Goal: Task Accomplishment & Management: Manage account settings

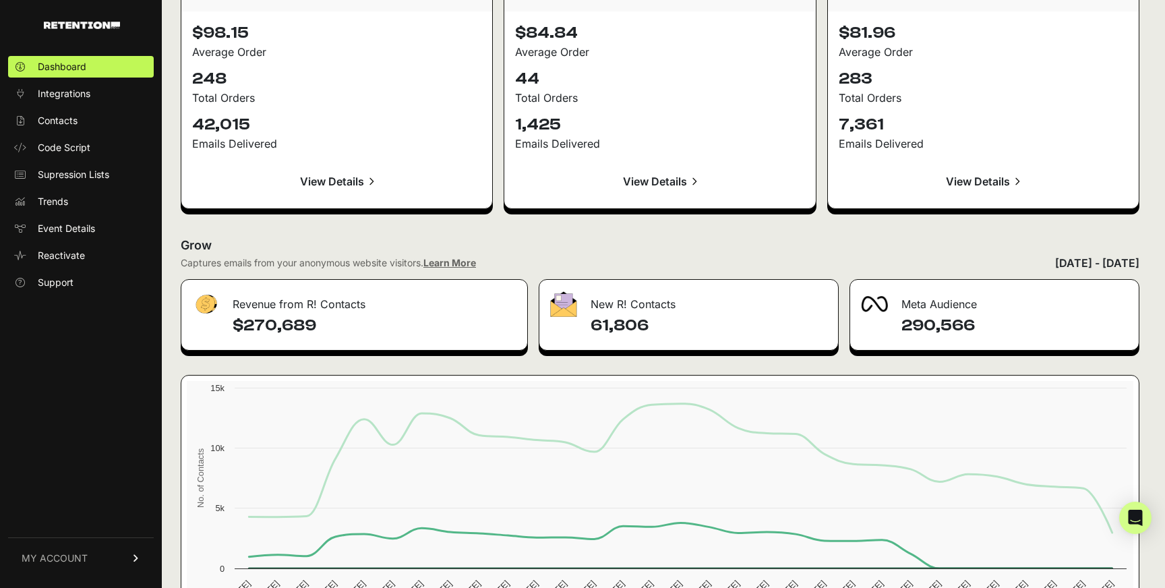
scroll to position [1513, 0]
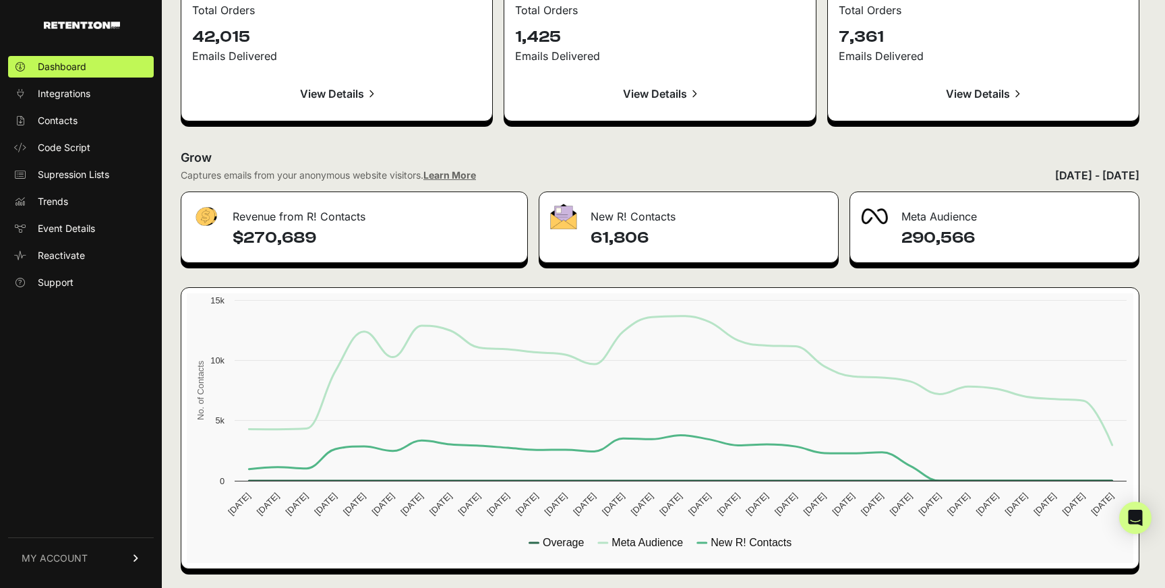
click at [58, 560] on span "MY ACCOUNT" at bounding box center [55, 557] width 66 height 13
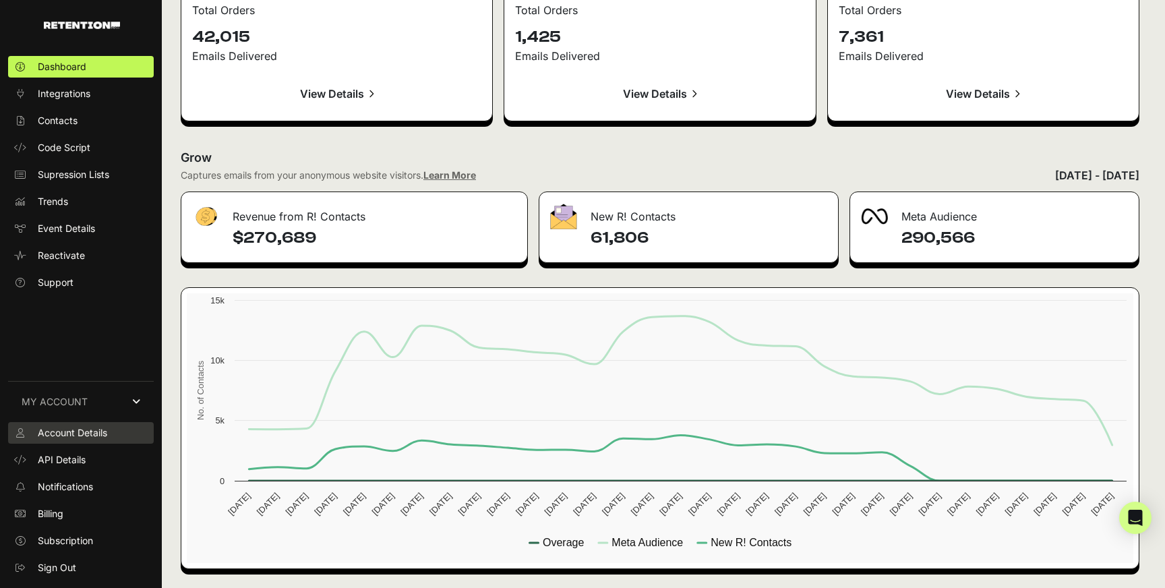
click at [84, 435] on span "Account Details" at bounding box center [72, 432] width 69 height 13
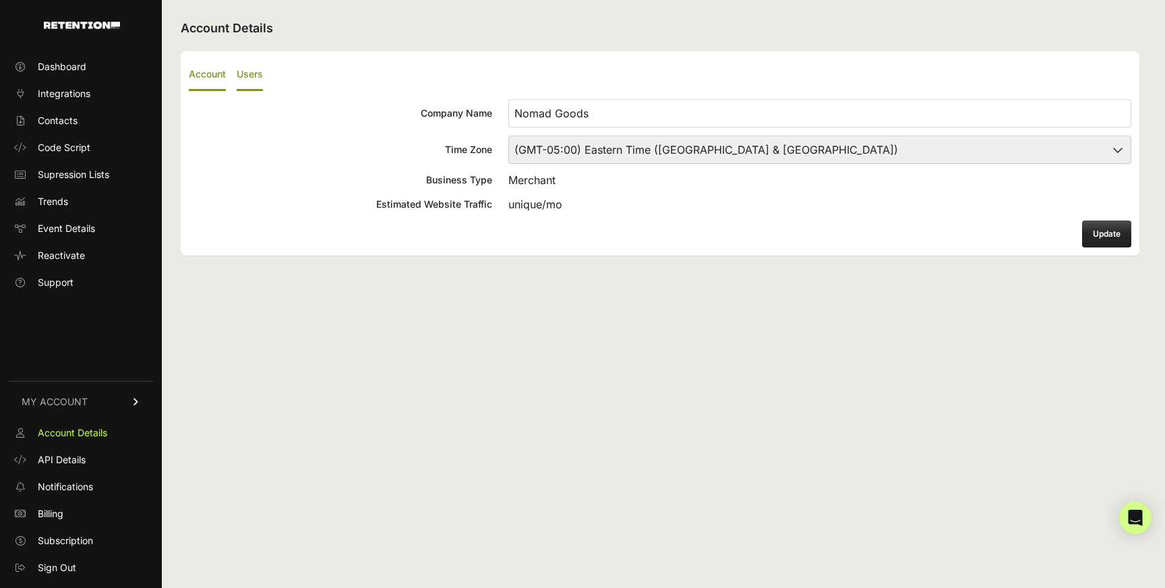
click at [247, 73] on label "Users" at bounding box center [250, 75] width 26 height 32
click at [0, 0] on input "Users" at bounding box center [0, 0] width 0 height 0
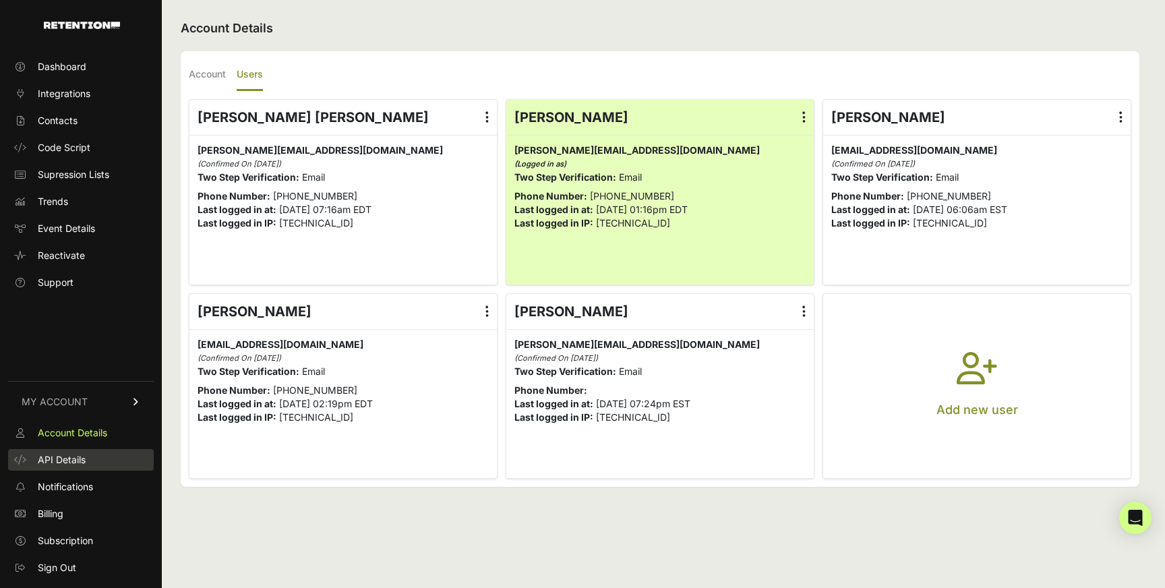
click at [80, 460] on span "API Details" at bounding box center [62, 459] width 48 height 13
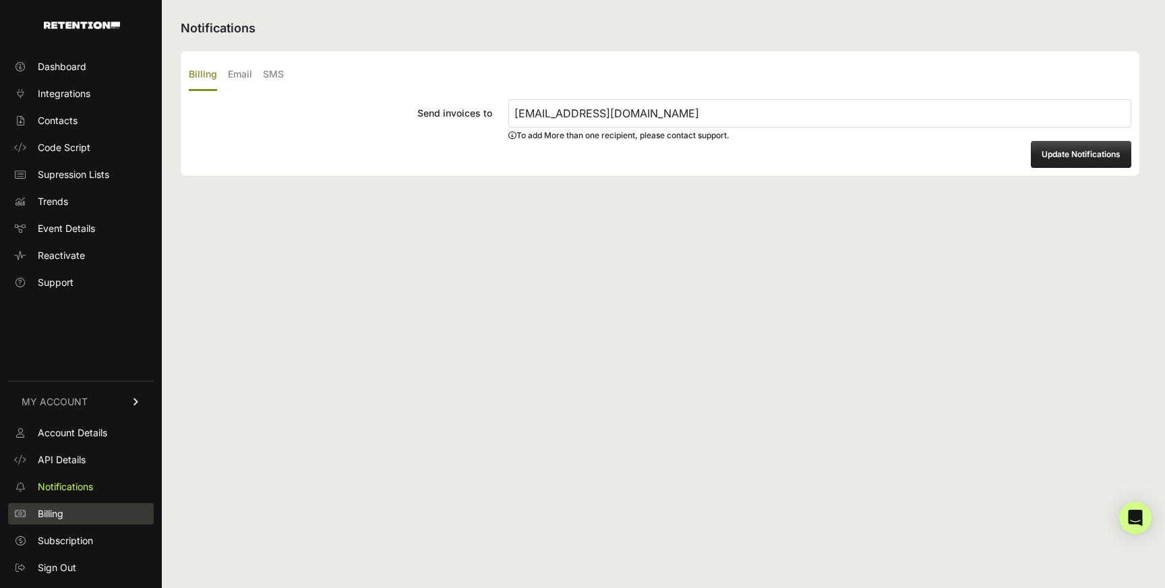
click at [68, 518] on link "Billing" at bounding box center [81, 514] width 146 height 22
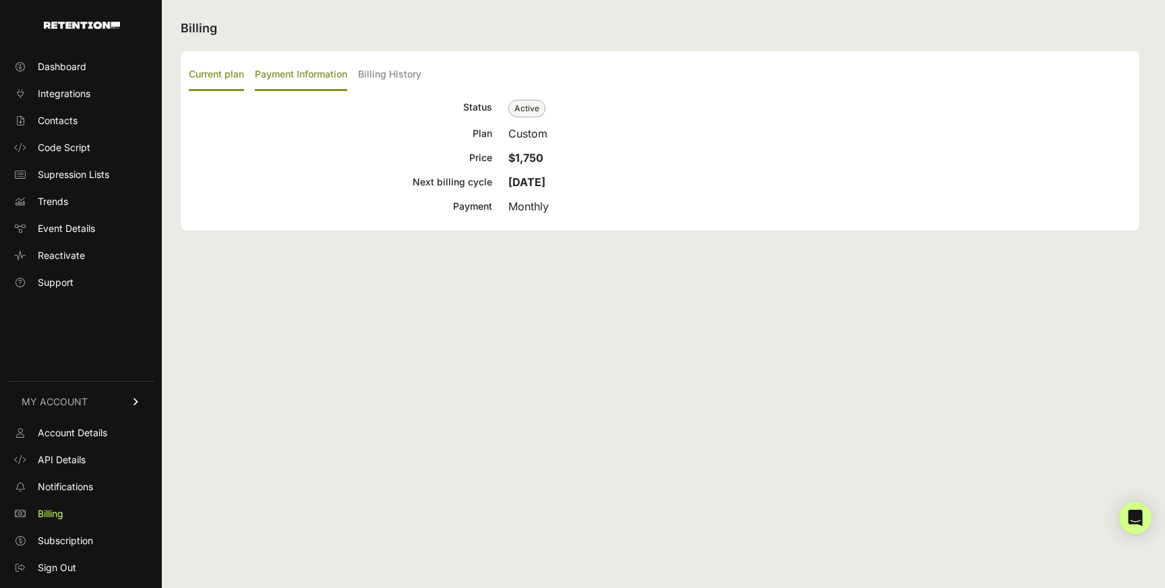
click at [305, 71] on label "Payment Information" at bounding box center [301, 75] width 92 height 32
click at [0, 0] on input "Payment Information" at bounding box center [0, 0] width 0 height 0
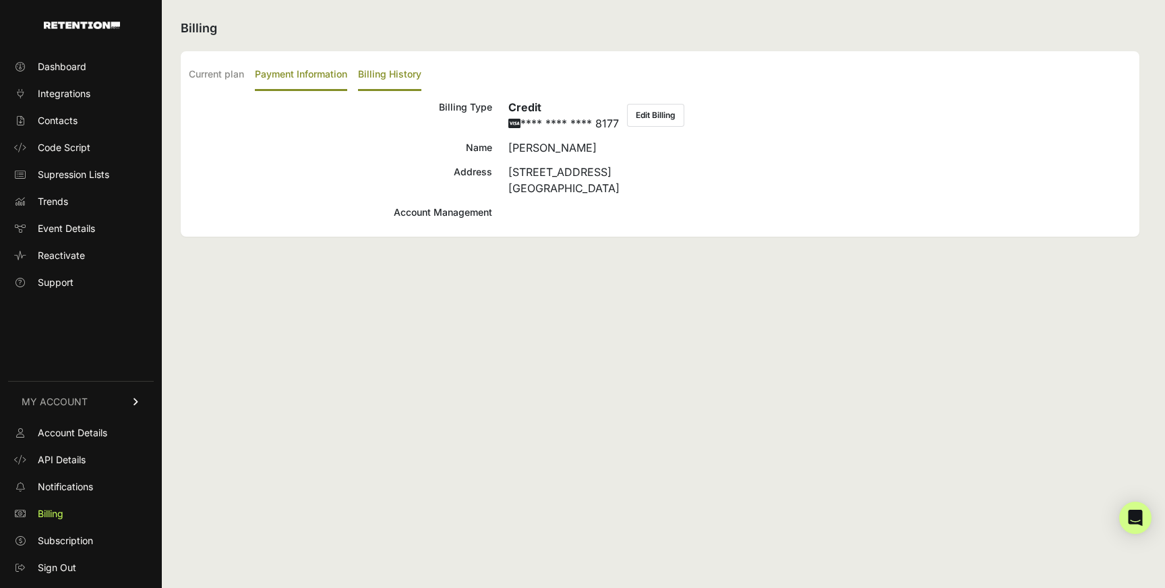
click at [410, 71] on label "Billing History" at bounding box center [389, 75] width 63 height 32
click at [0, 0] on input "Billing History" at bounding box center [0, 0] width 0 height 0
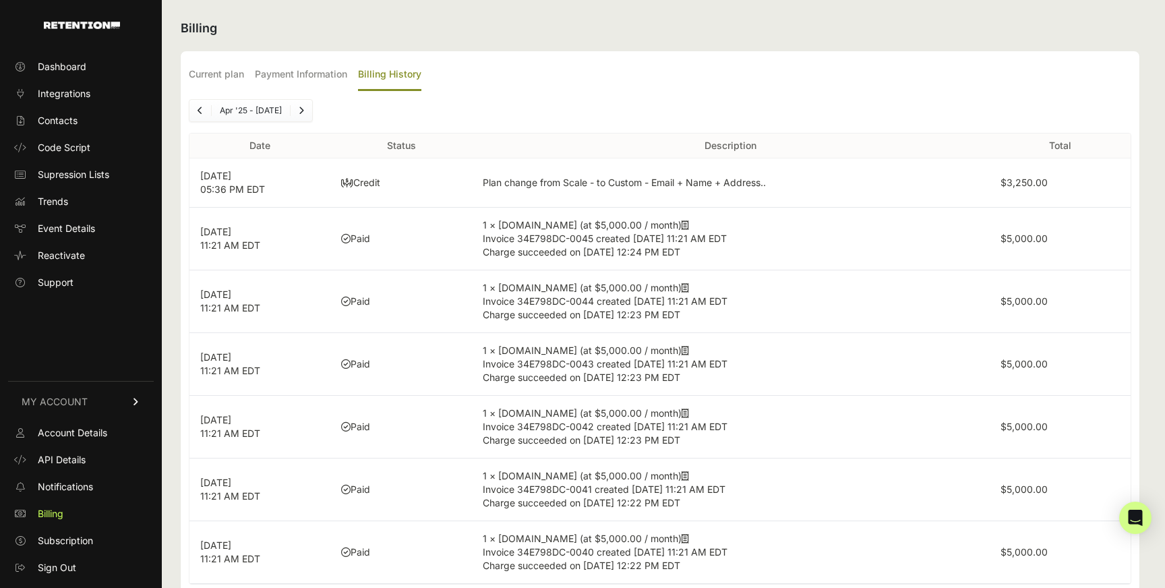
click at [577, 181] on td "Plan change from Scale - to Custom - Email + Name + Address.." at bounding box center [731, 182] width 518 height 49
click at [225, 80] on label "Current plan" at bounding box center [216, 75] width 55 height 32
click at [0, 0] on input "Current plan" at bounding box center [0, 0] width 0 height 0
